Goal: Check status: Check status

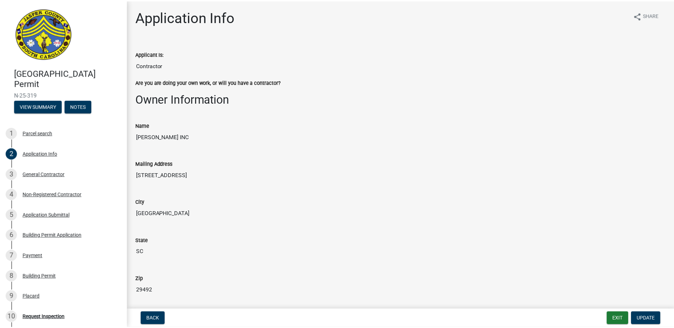
scroll to position [1290, 0]
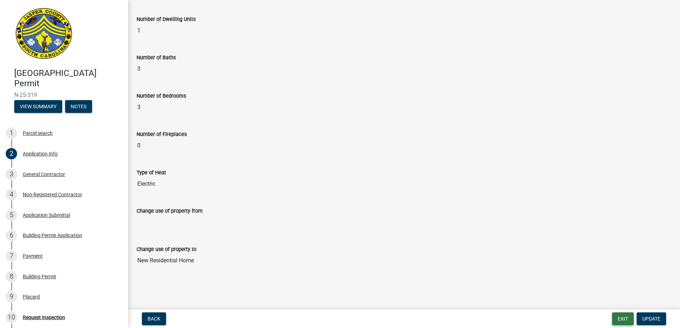
click at [621, 322] on button "Exit" at bounding box center [623, 319] width 22 height 13
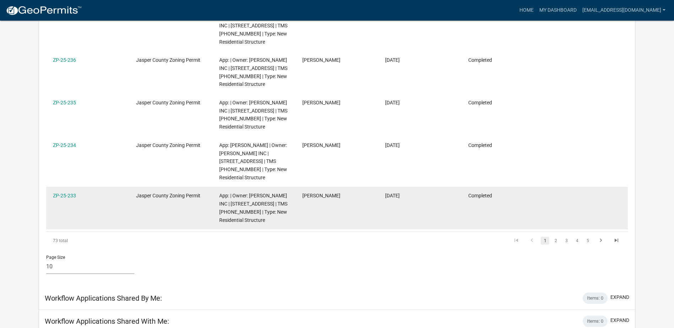
scroll to position [391, 0]
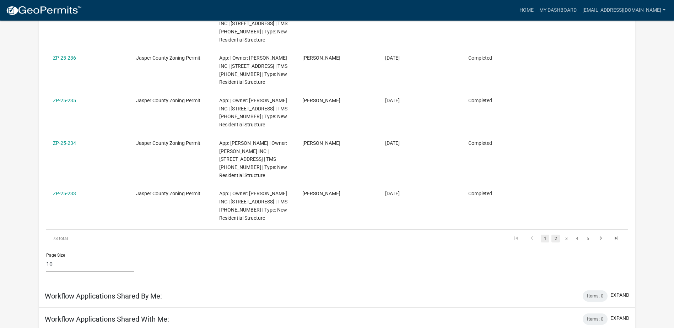
click at [558, 235] on link "2" at bounding box center [556, 239] width 9 height 8
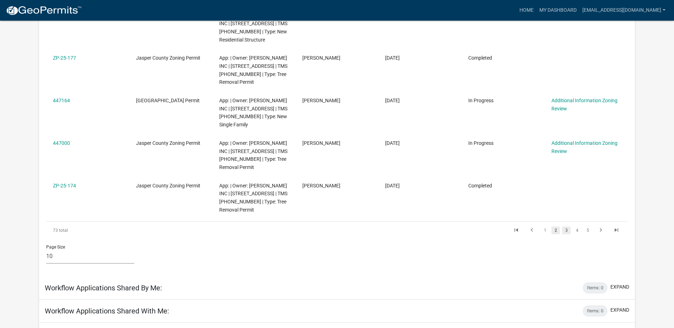
click at [565, 233] on link "3" at bounding box center [566, 231] width 9 height 8
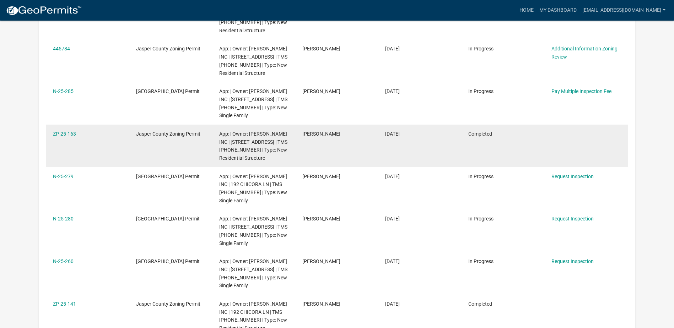
scroll to position [186, 0]
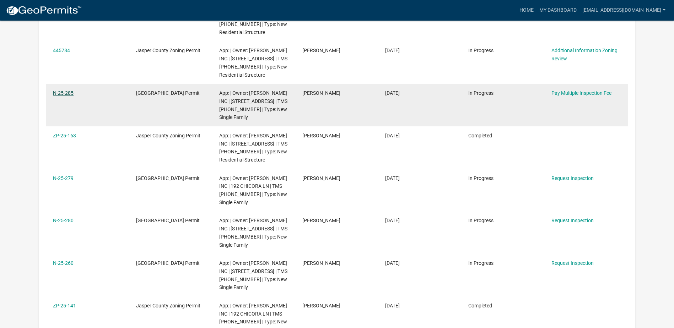
click at [60, 94] on link "N-25-285" at bounding box center [63, 93] width 21 height 6
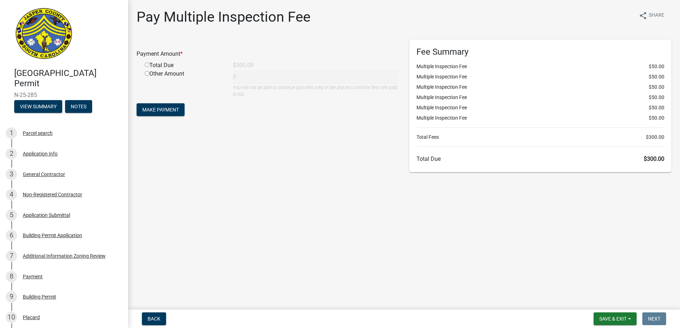
drag, startPoint x: 671, startPoint y: 234, endPoint x: 664, endPoint y: 237, distance: 7.9
click at [671, 234] on main "Pay Multiple Inspection Fee share Share Payment Amount * Total Due $300.00 Othe…" at bounding box center [404, 153] width 552 height 307
